Goal: Navigation & Orientation: Understand site structure

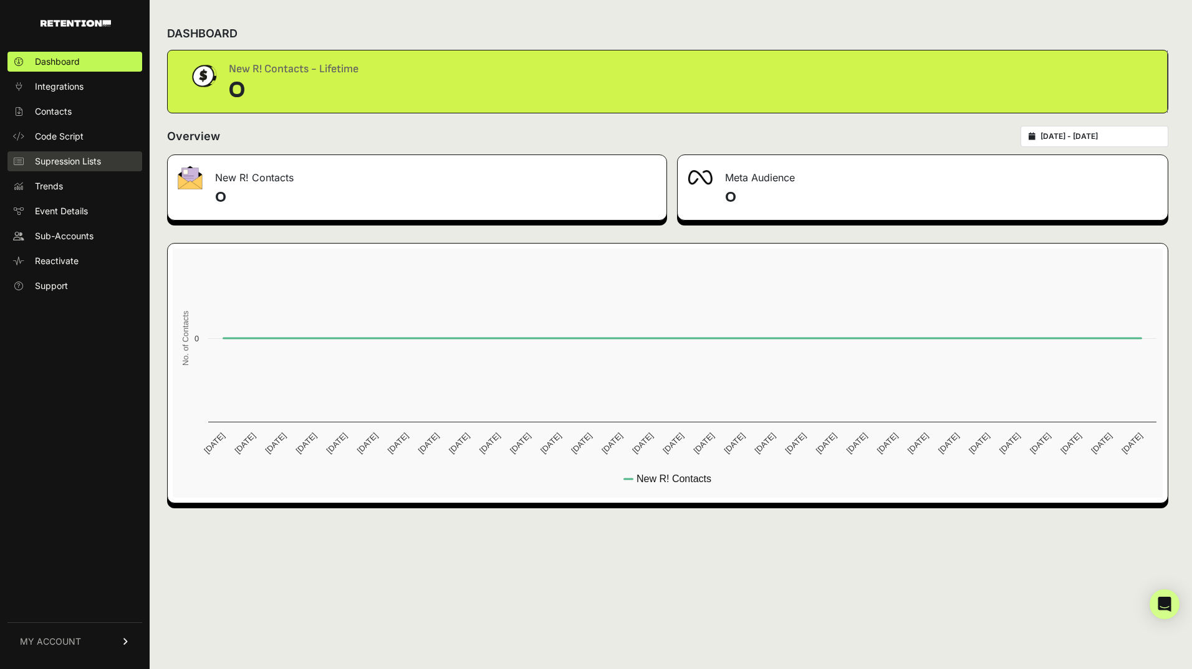
click at [66, 160] on span "Supression Lists" at bounding box center [68, 161] width 66 height 12
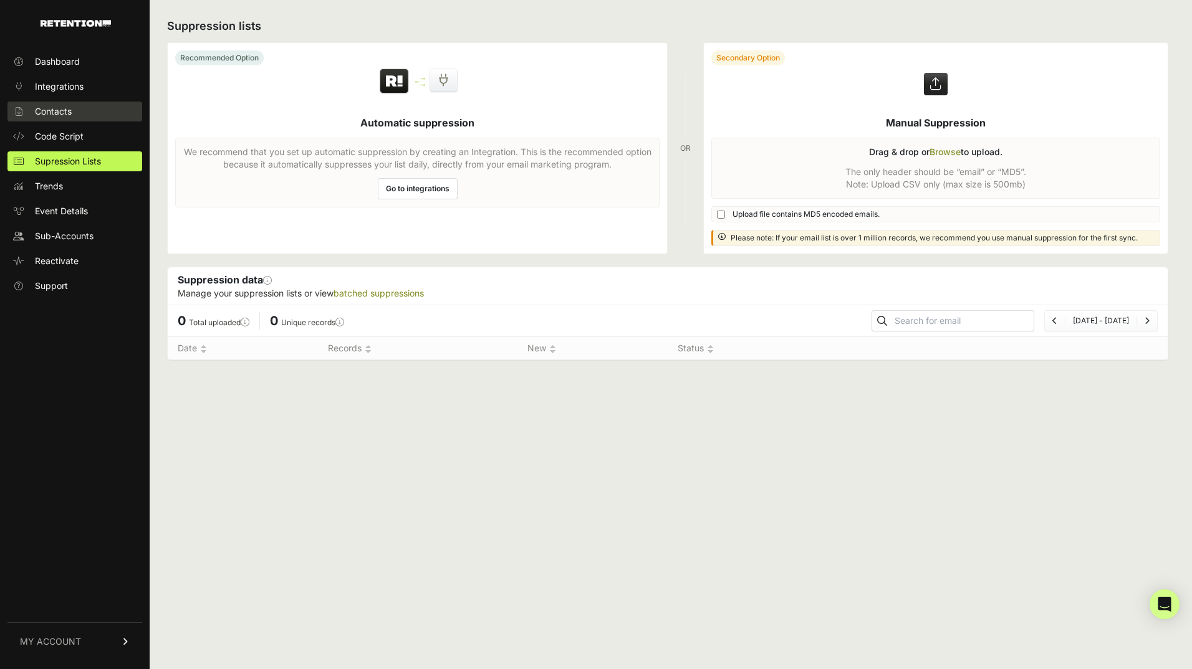
click at [60, 112] on span "Contacts" at bounding box center [53, 111] width 37 height 12
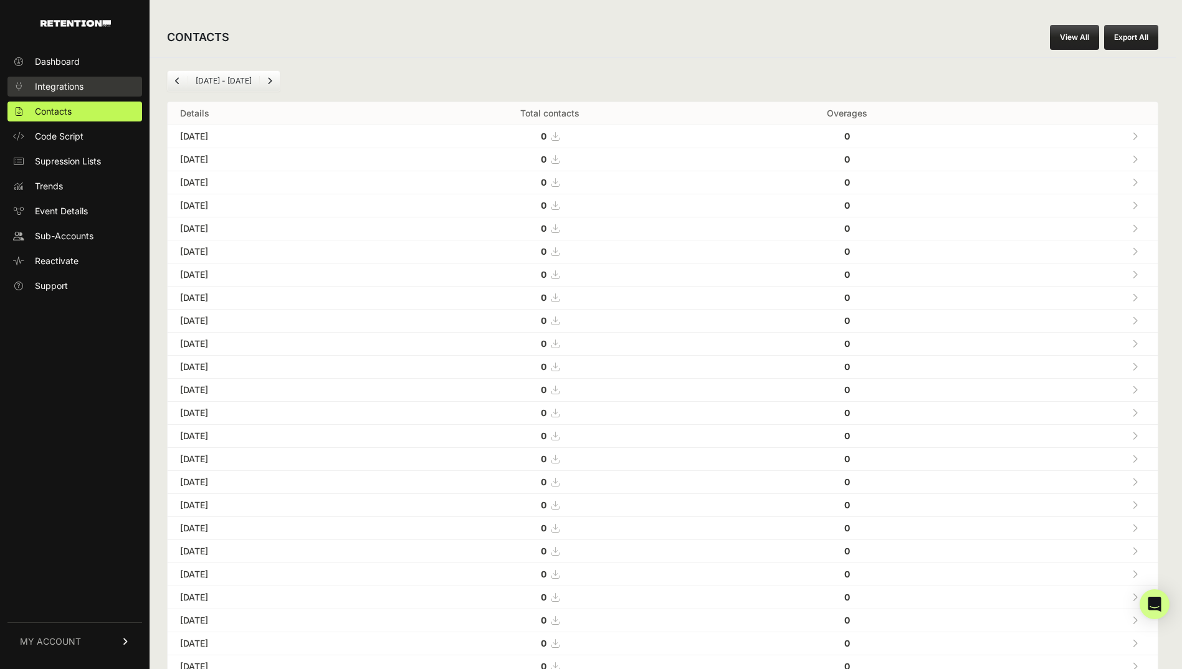
click at [61, 90] on span "Integrations" at bounding box center [59, 86] width 49 height 12
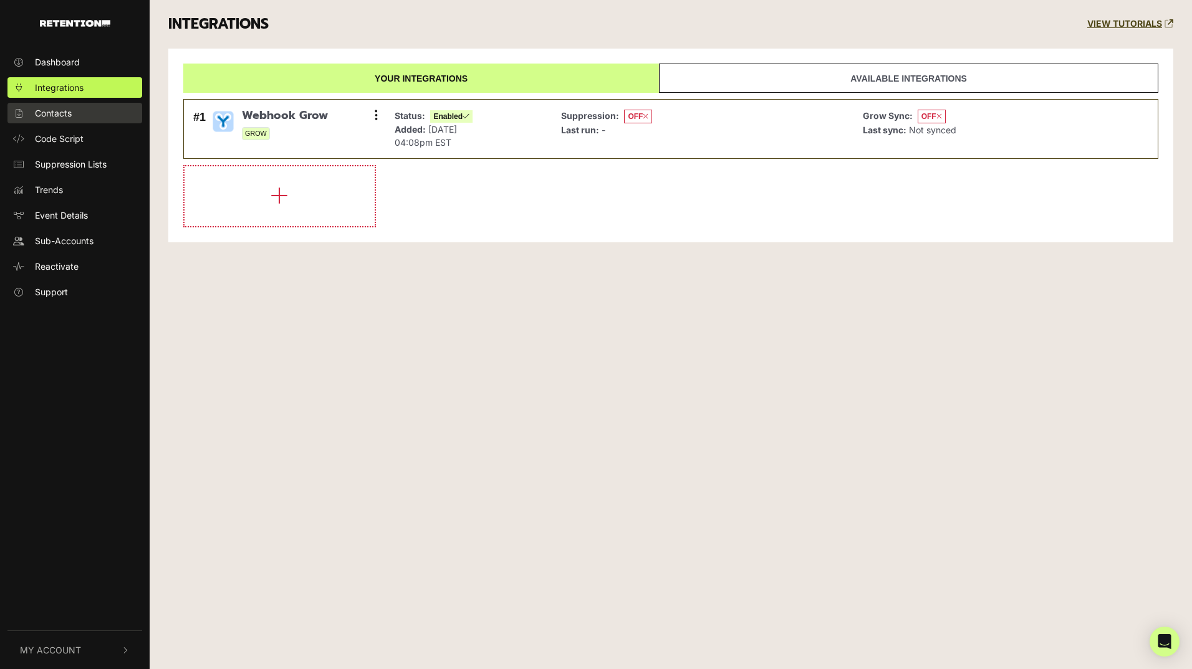
click at [62, 106] on link "Contacts" at bounding box center [74, 113] width 135 height 21
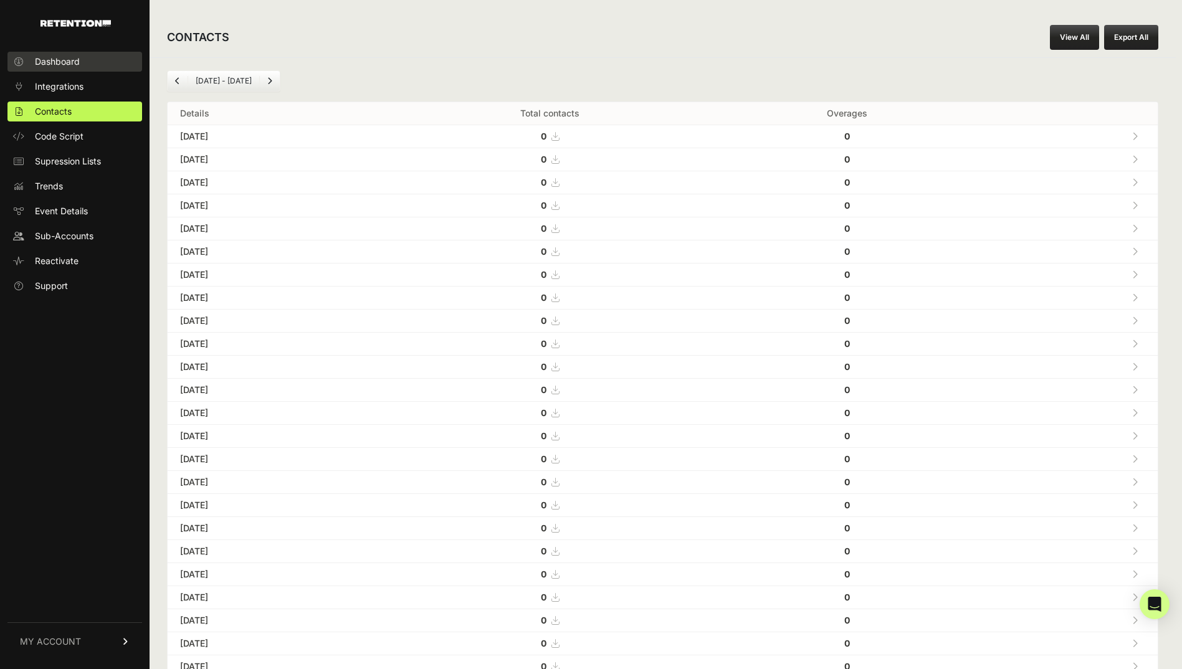
click at [65, 57] on span "Dashboard" at bounding box center [57, 61] width 45 height 12
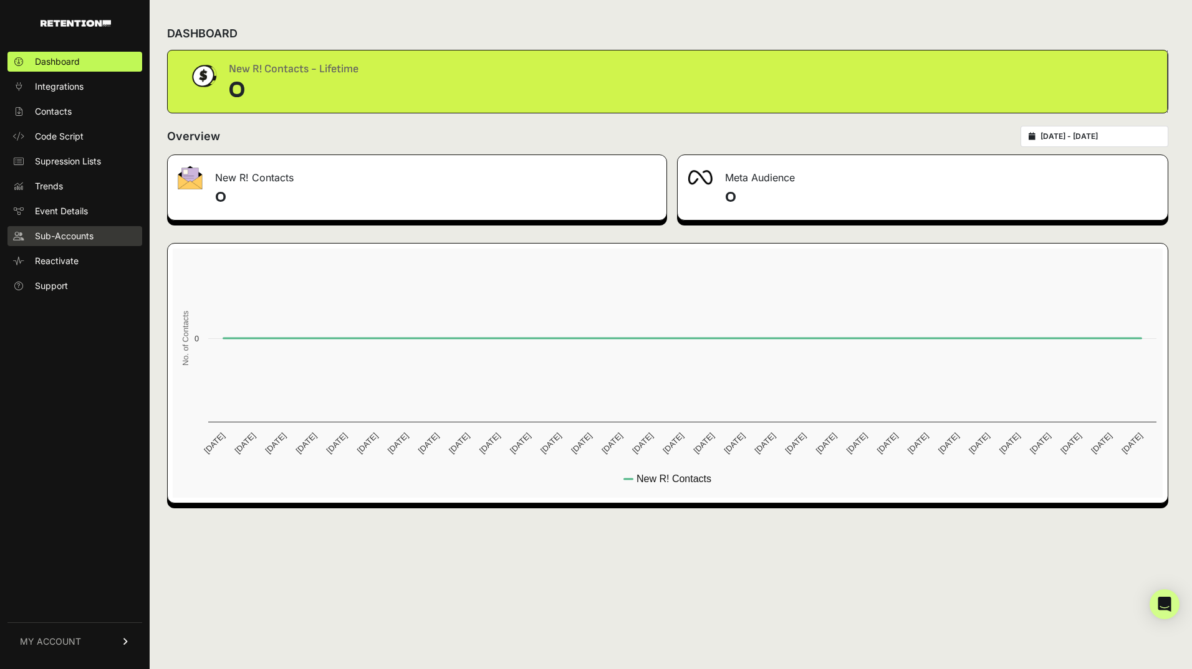
click at [74, 226] on link "Sub-Accounts" at bounding box center [74, 236] width 135 height 20
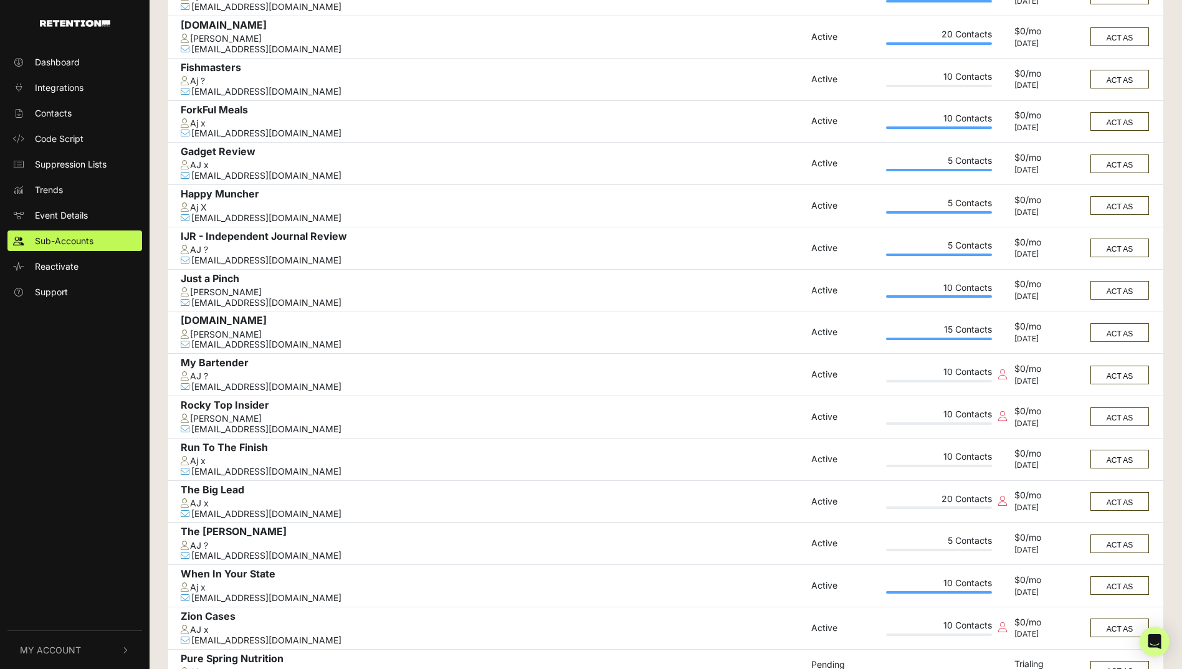
scroll to position [348, 0]
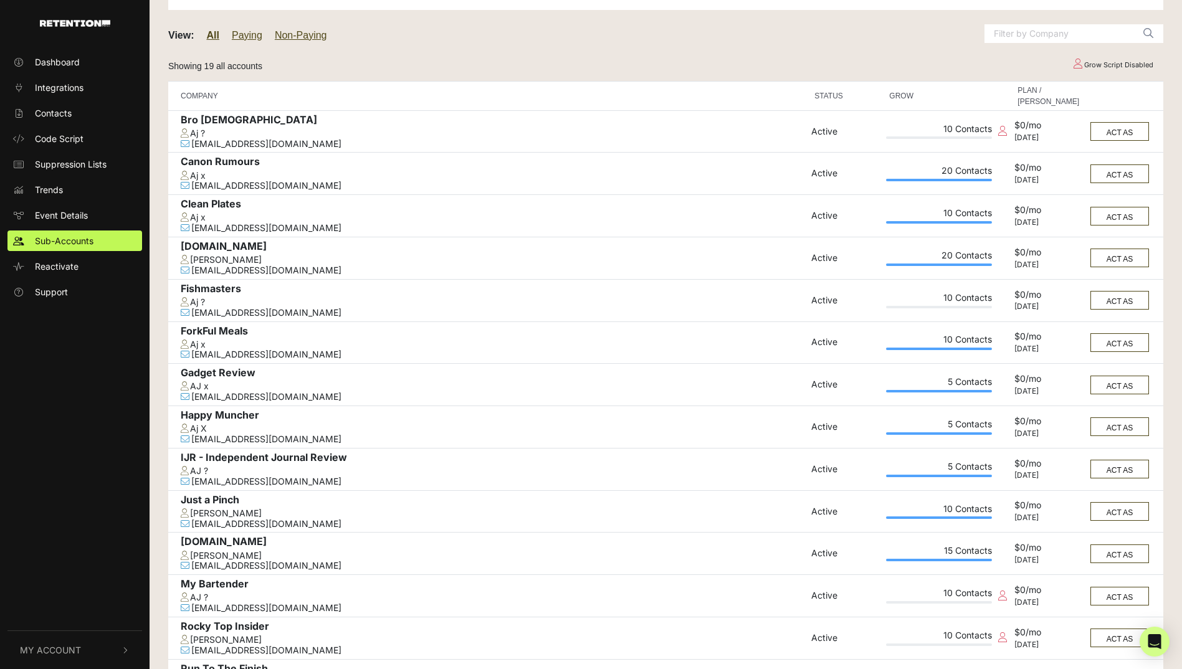
scroll to position [348, 0]
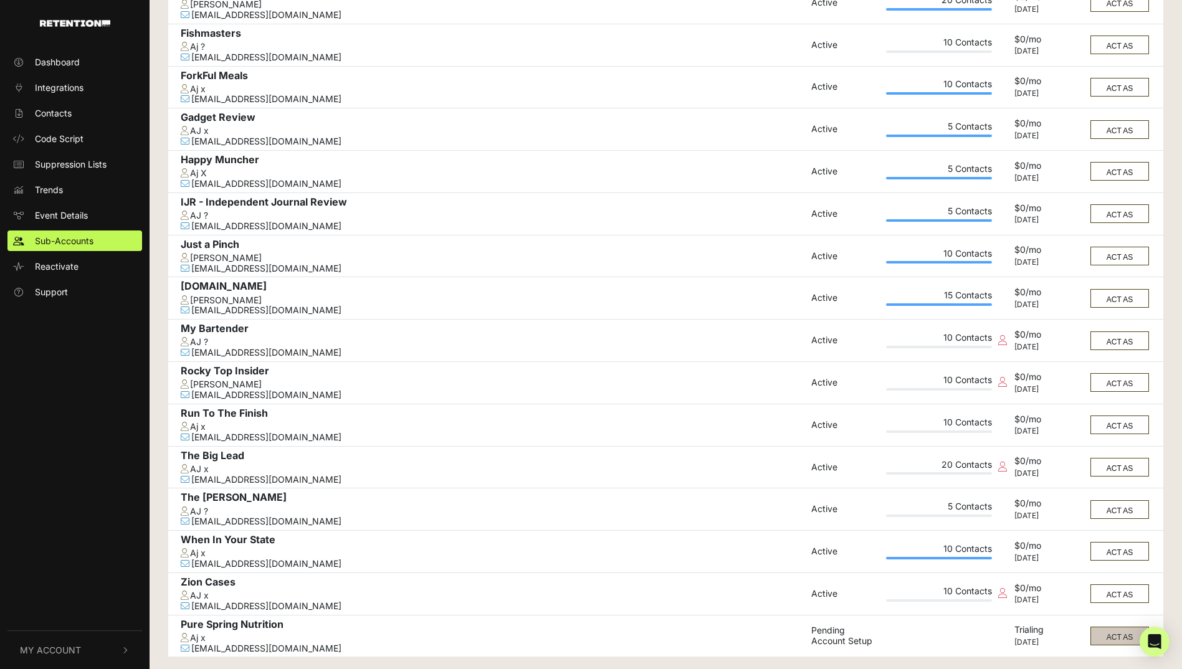
click at [1117, 634] on button "ACT AS" at bounding box center [1120, 636] width 59 height 19
